Goal: Information Seeking & Learning: Learn about a topic

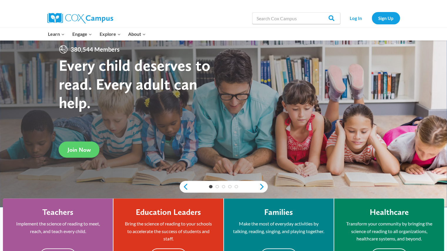
scroll to position [22, 0]
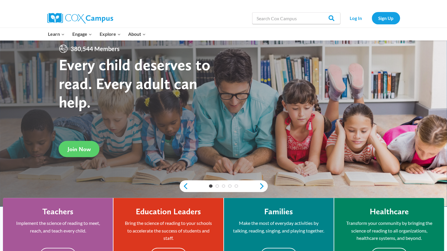
click at [138, 84] on strong "Every child deserves to read. Every adult can help." at bounding box center [135, 83] width 152 height 56
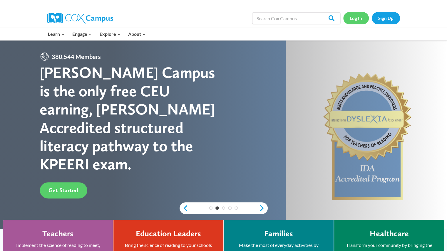
click at [352, 17] on link "Log In" at bounding box center [356, 18] width 26 height 12
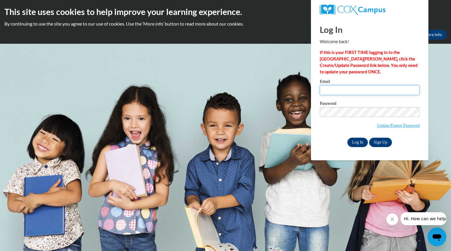
type input "lamerscrystal@aasd.k12.wi.us"
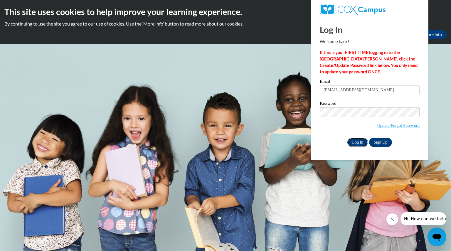
click at [356, 143] on input "Log In" at bounding box center [358, 142] width 21 height 9
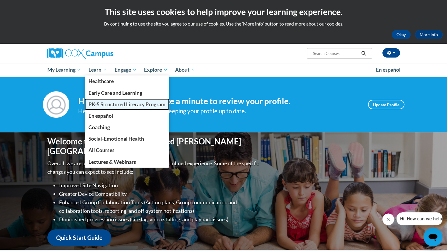
click at [103, 101] on span "PK-5 Structured Literacy Program" at bounding box center [126, 104] width 77 height 6
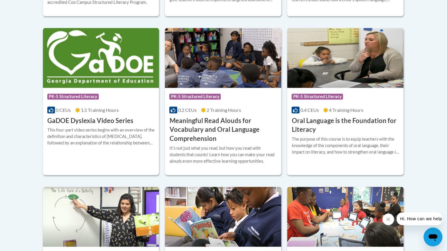
scroll to position [383, 0]
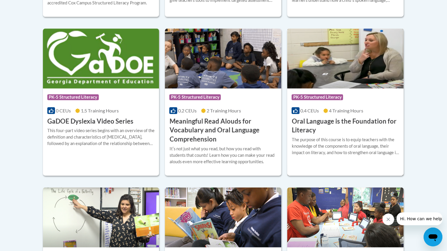
click at [327, 118] on h3 "Oral Language is the Foundation for Literacy" at bounding box center [346, 126] width 108 height 18
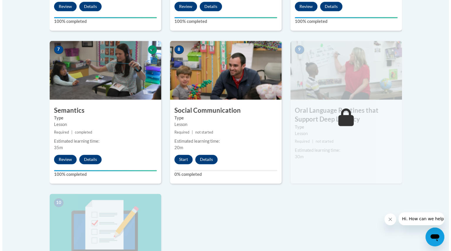
scroll to position [481, 0]
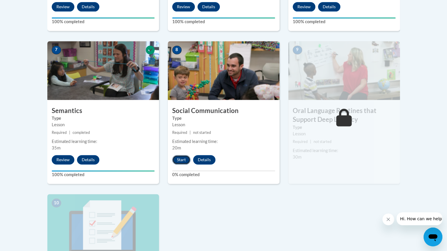
click at [181, 157] on button "Start" at bounding box center [181, 159] width 18 height 9
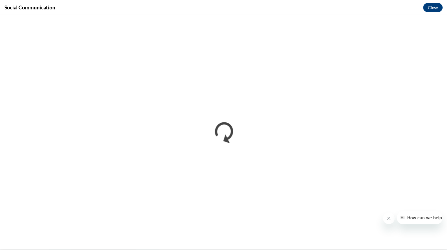
scroll to position [0, 0]
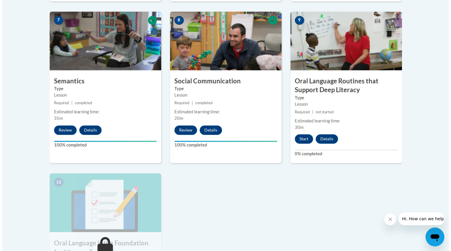
scroll to position [510, 0]
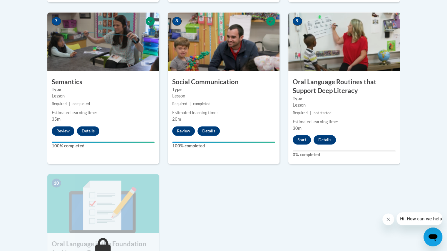
click at [324, 58] on img at bounding box center [344, 41] width 112 height 59
click at [301, 138] on button "Start" at bounding box center [302, 139] width 18 height 9
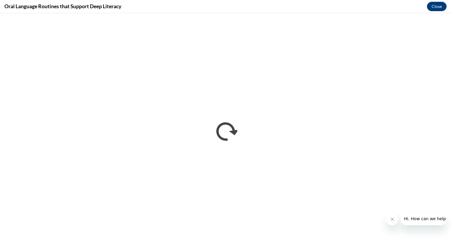
scroll to position [0, 0]
